Goal: Obtain resource: Download file/media

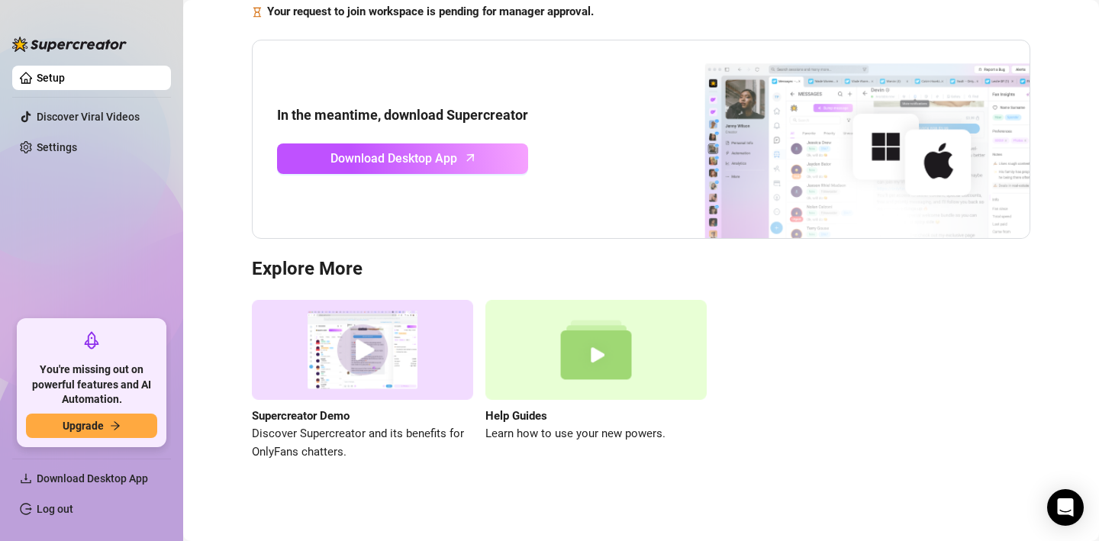
scroll to position [120, 0]
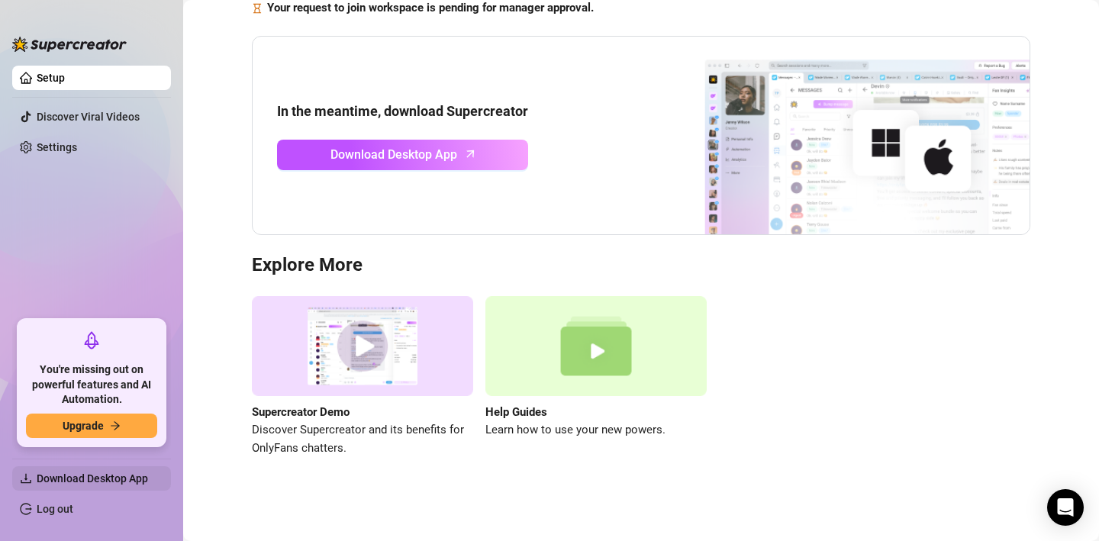
click at [114, 478] on span "Download Desktop App" at bounding box center [92, 478] width 111 height 12
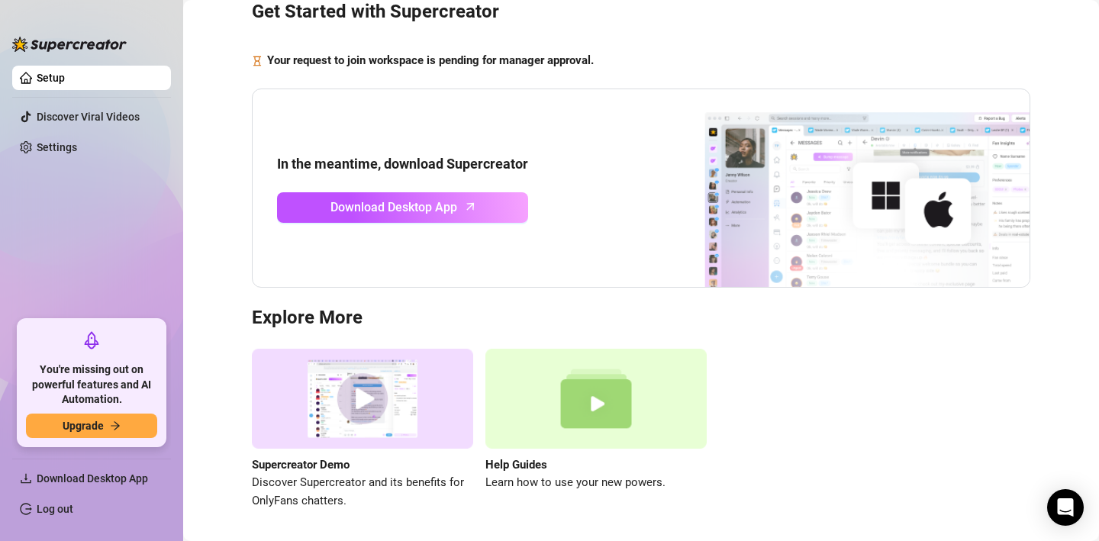
scroll to position [0, 0]
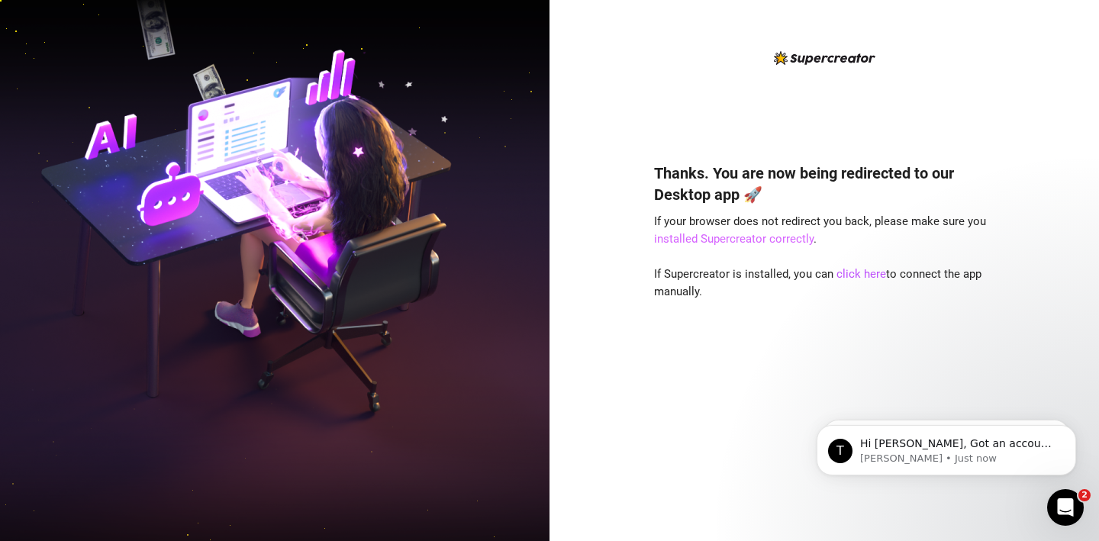
click at [747, 239] on link "installed Supercreator correctly" at bounding box center [734, 239] width 160 height 14
